Goal: Information Seeking & Learning: Learn about a topic

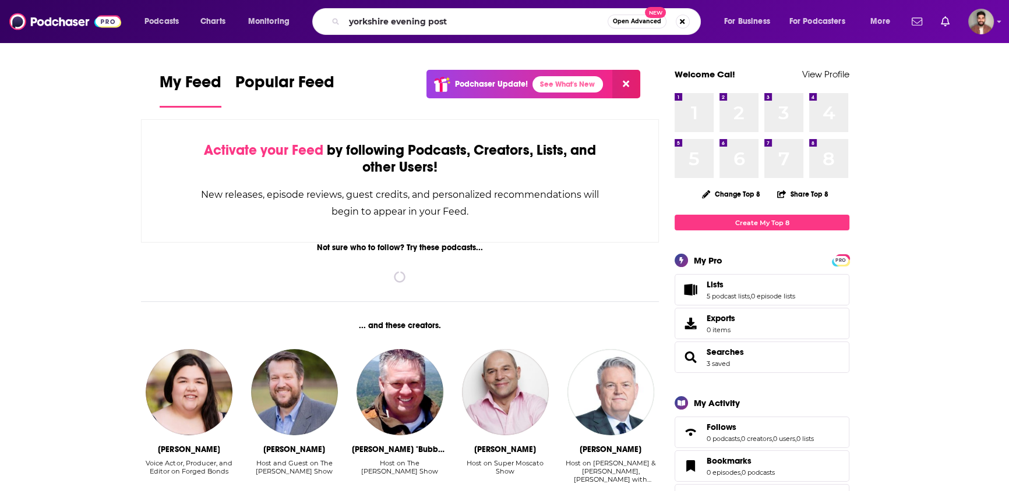
type input "yorkshire evening post"
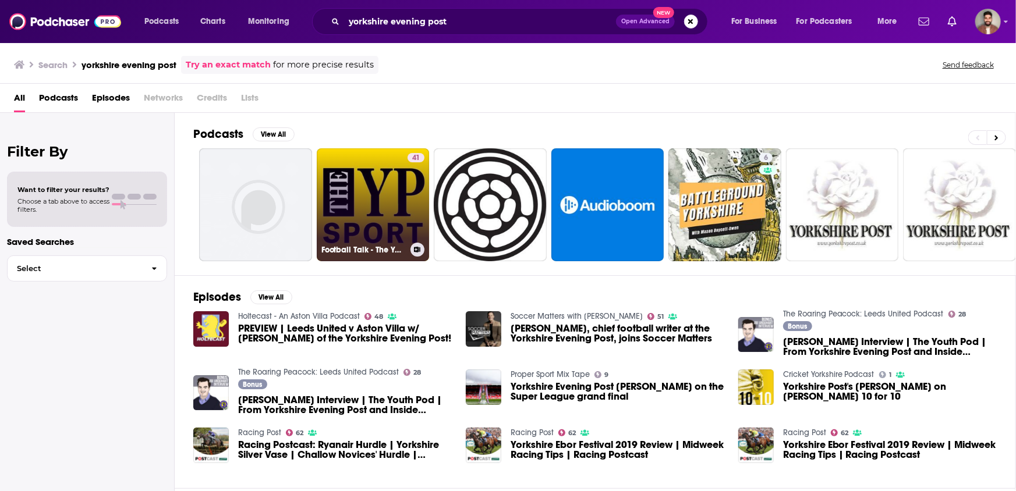
click at [360, 201] on link "41 Football Talk - The Yorkshire Post" at bounding box center [373, 204] width 113 height 113
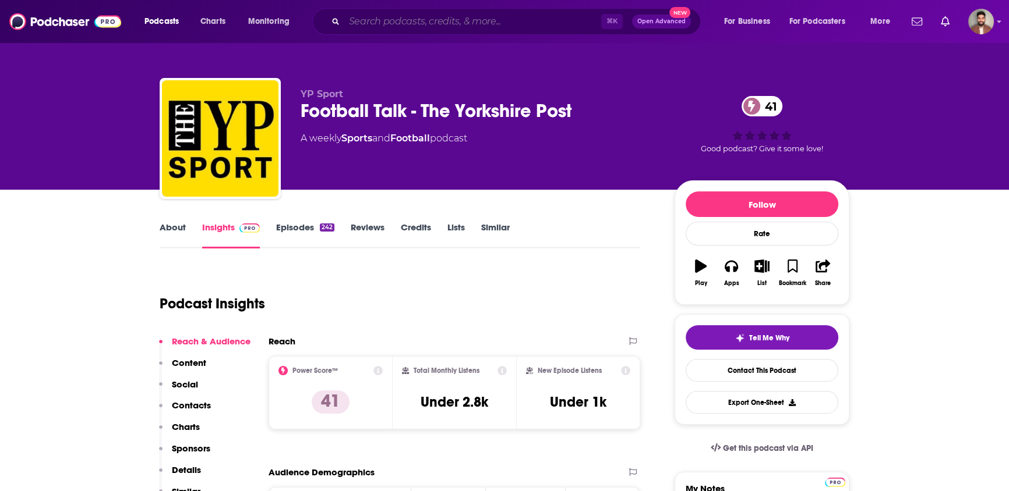
click at [524, 23] on input "Search podcasts, credits, & more..." at bounding box center [472, 21] width 257 height 19
paste input "Leeds United - Inside [GEOGRAPHIC_DATA] - Podcast"
type input "Leeds United - Inside [GEOGRAPHIC_DATA] - Podcast"
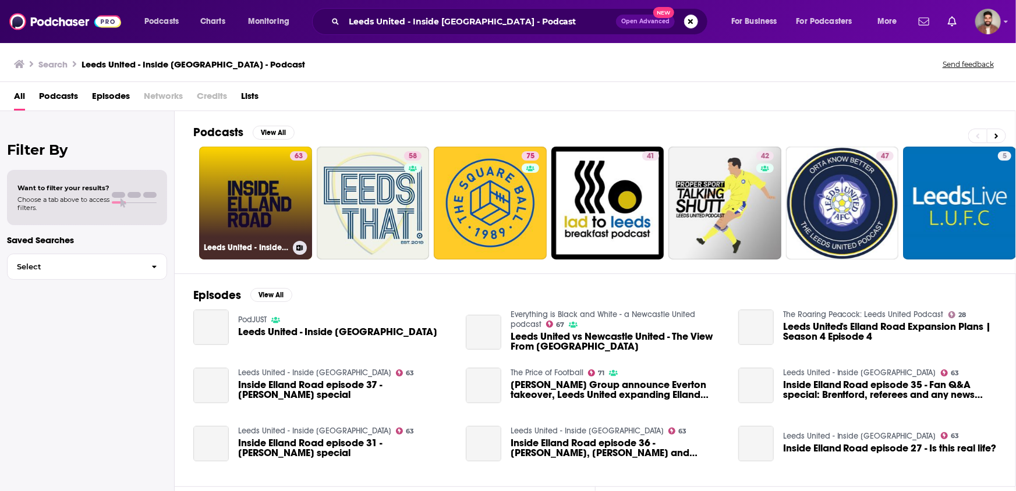
click at [263, 185] on link "[STREET_ADDRESS]" at bounding box center [255, 203] width 113 height 113
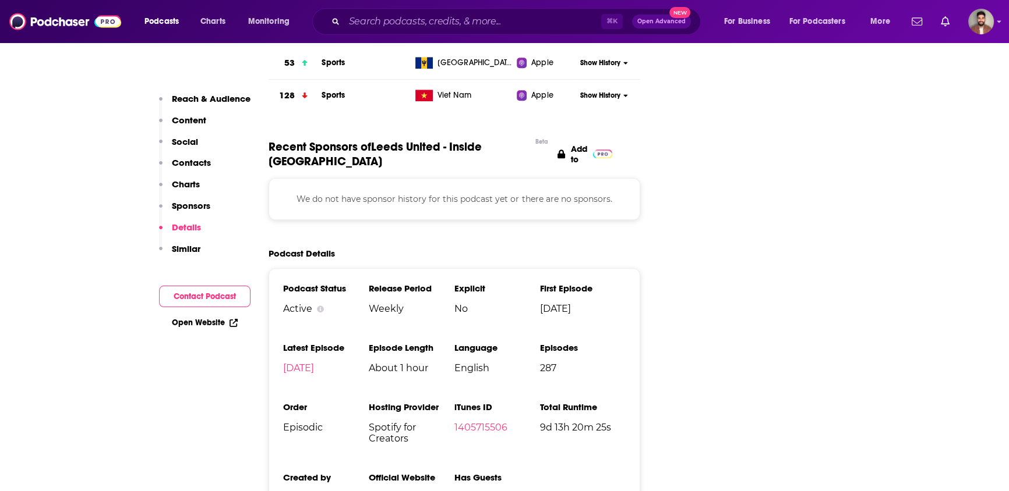
scroll to position [1357, 0]
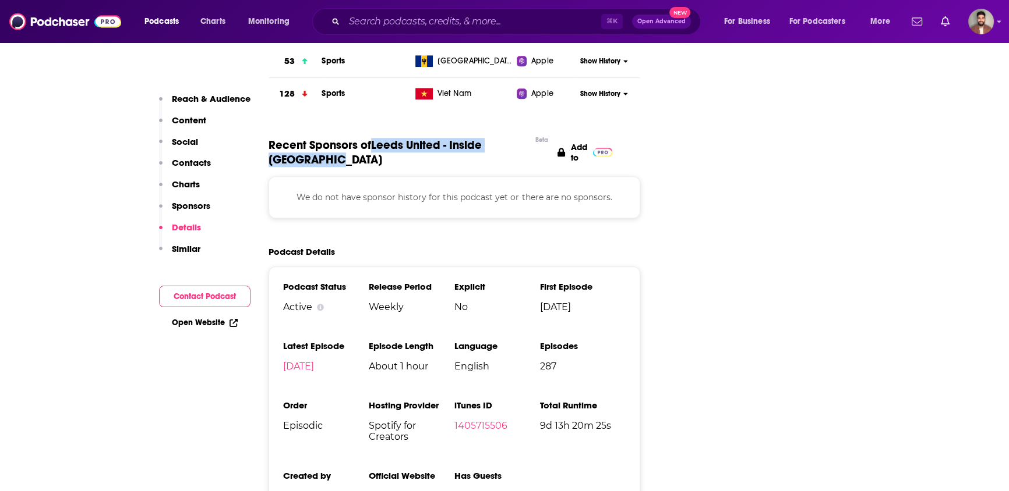
drag, startPoint x: 376, startPoint y: 85, endPoint x: 375, endPoint y: 77, distance: 8.2
click at [375, 138] on span "Recent Sponsors of Leeds United - Inside [GEOGRAPHIC_DATA] Beta" at bounding box center [398, 152] width 261 height 29
copy span "Leeds United - Inside [GEOGRAPHIC_DATA]"
